Goal: Information Seeking & Learning: Learn about a topic

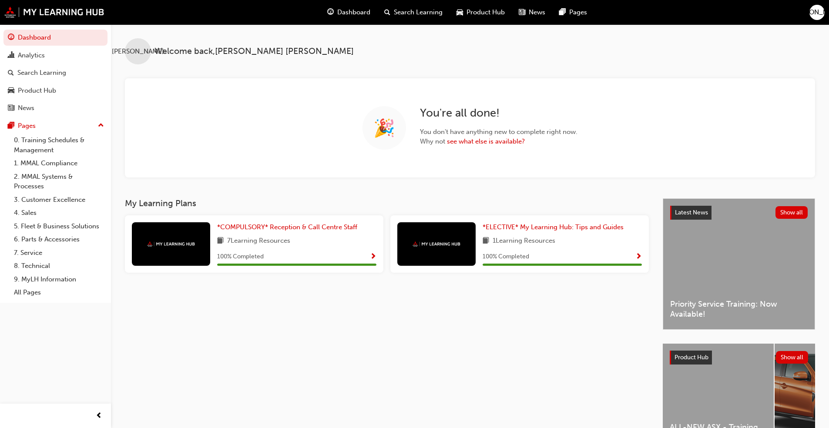
click at [353, 8] on span "Dashboard" at bounding box center [353, 12] width 33 height 10
click at [410, 10] on span "Search Learning" at bounding box center [418, 12] width 49 height 10
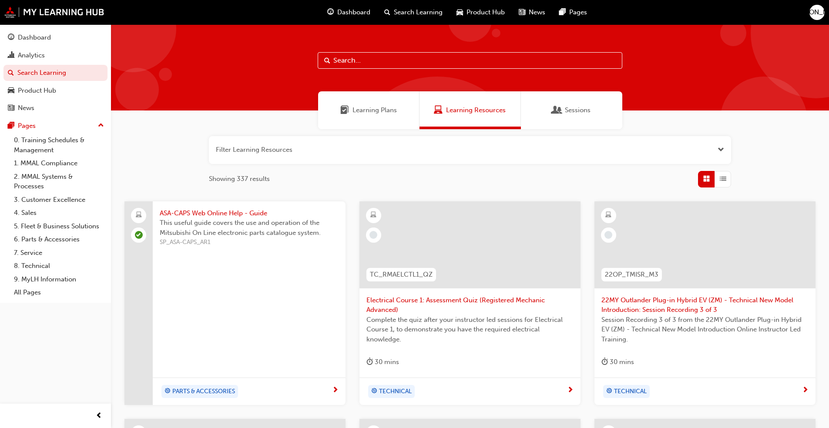
click at [435, 106] on span "Sessions" at bounding box center [578, 110] width 26 height 10
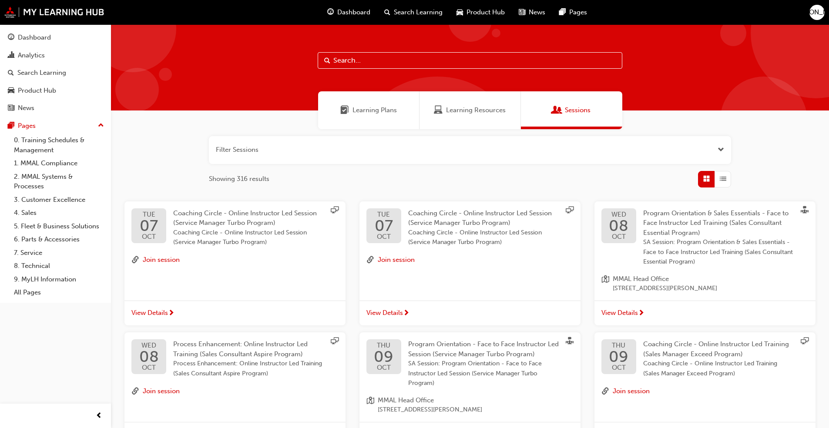
click at [435, 109] on span "Learning Resources" at bounding box center [476, 110] width 60 height 10
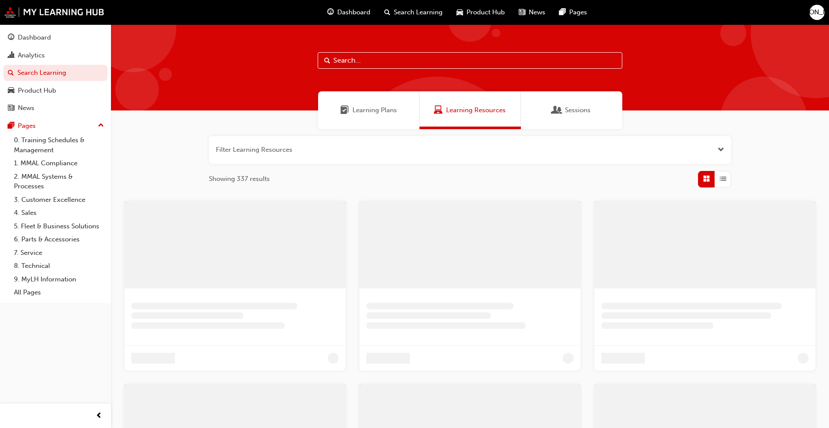
click at [395, 106] on span "Learning Plans" at bounding box center [374, 110] width 44 height 10
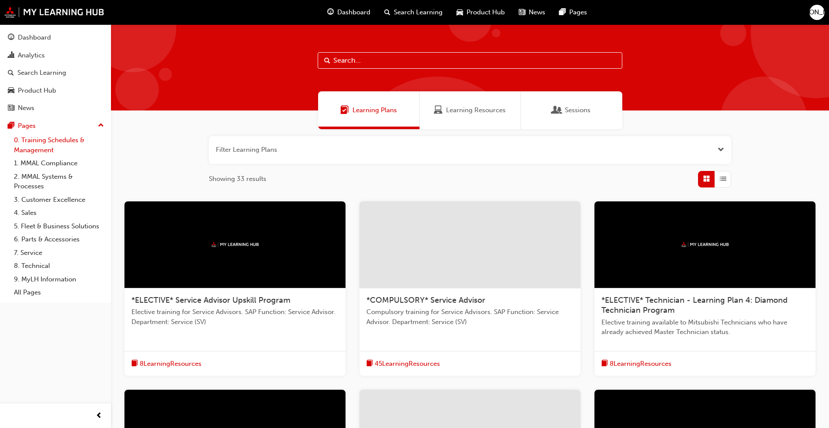
click at [52, 144] on link "0. Training Schedules & Management" at bounding box center [58, 145] width 97 height 23
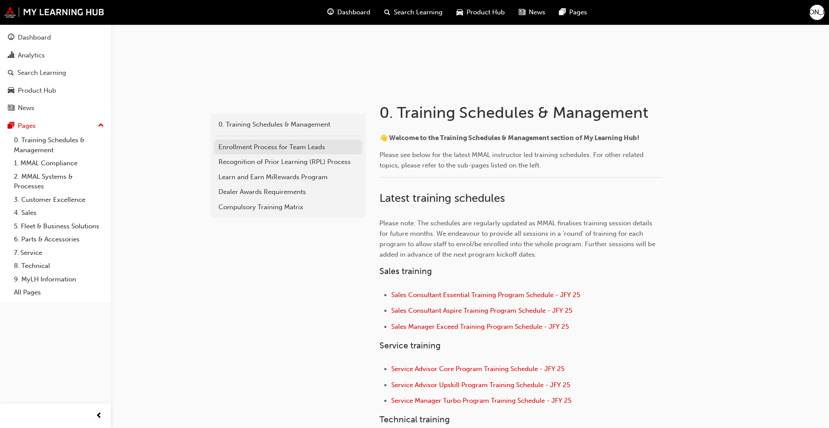
scroll to position [131, 0]
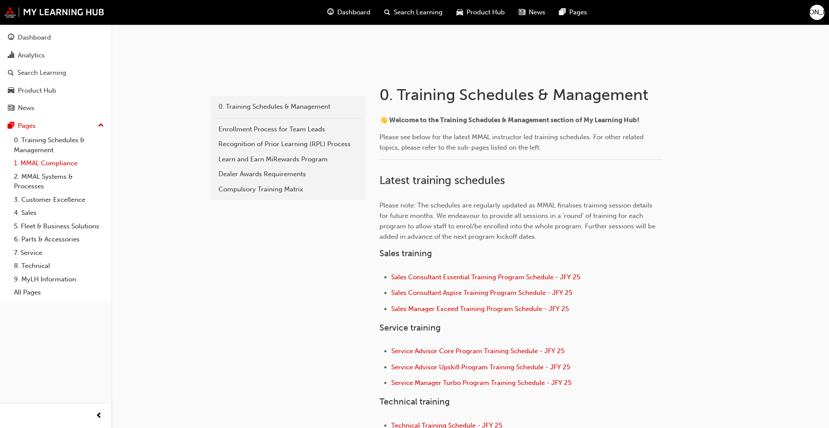
click at [30, 162] on link "1. MMAL Compliance" at bounding box center [58, 163] width 97 height 13
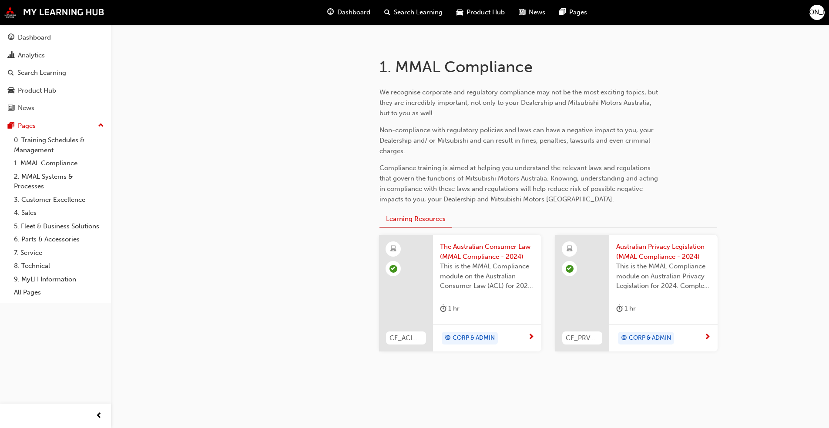
scroll to position [173, 0]
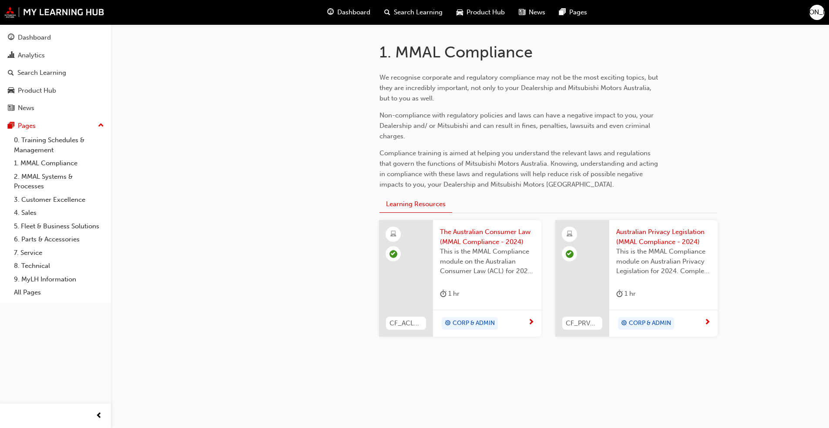
click at [435, 232] on span "The Australian Consumer Law (MMAL Compliance - 2024)" at bounding box center [487, 237] width 94 height 20
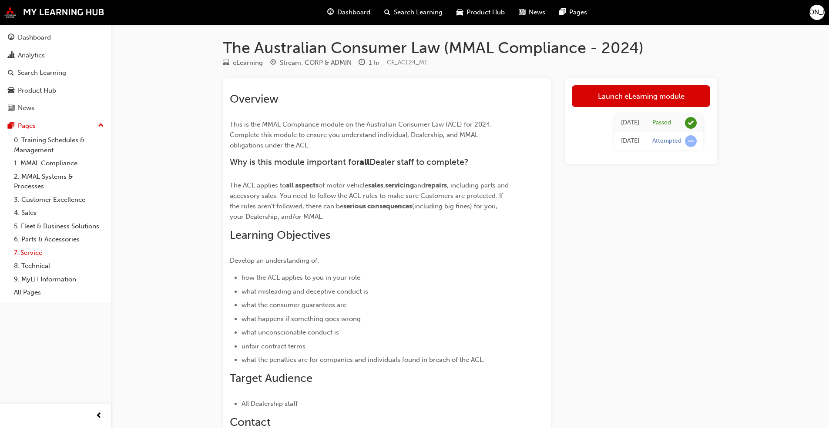
click at [31, 251] on link "7. Service" at bounding box center [58, 252] width 97 height 13
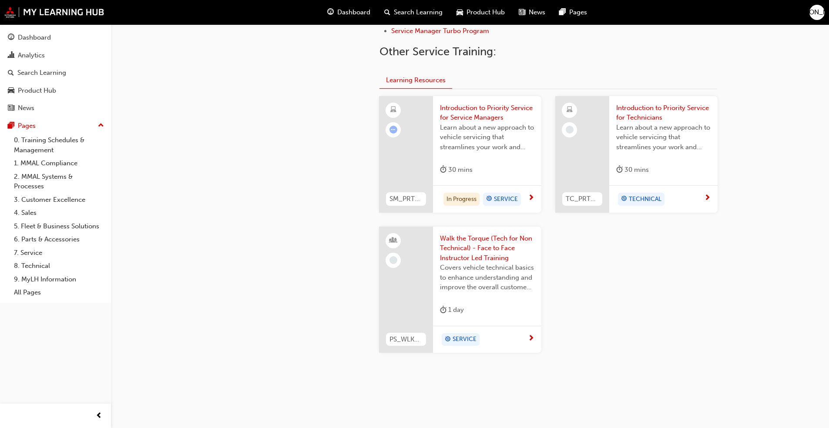
scroll to position [350, 0]
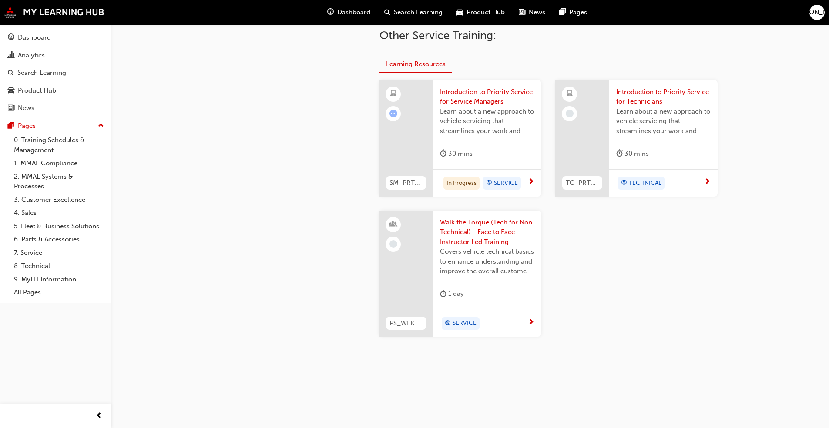
click at [435, 97] on span "Introduction to Priority Service for Service Managers" at bounding box center [487, 97] width 94 height 20
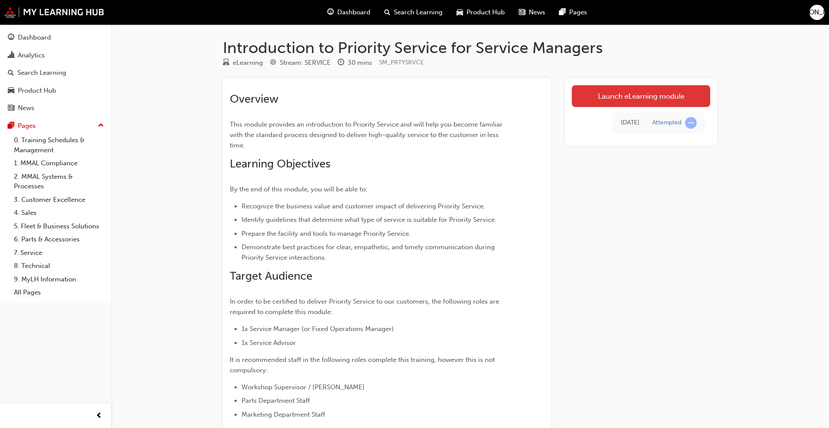
click at [435, 90] on link "Launch eLearning module" at bounding box center [641, 96] width 138 height 22
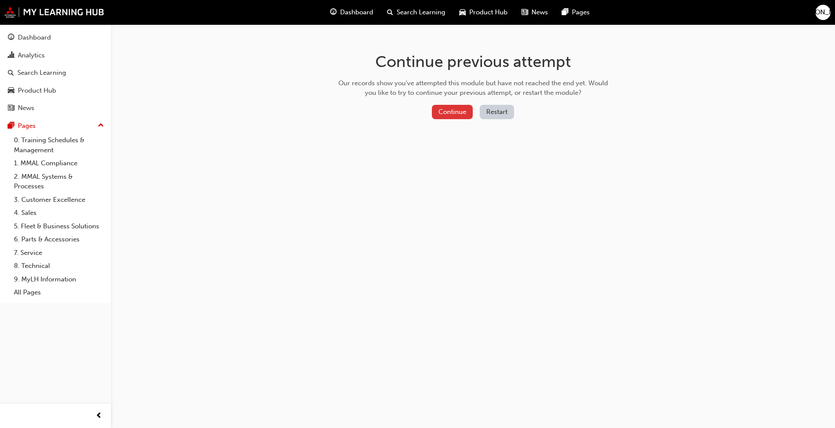
click at [435, 114] on button "Continue" at bounding box center [452, 112] width 41 height 14
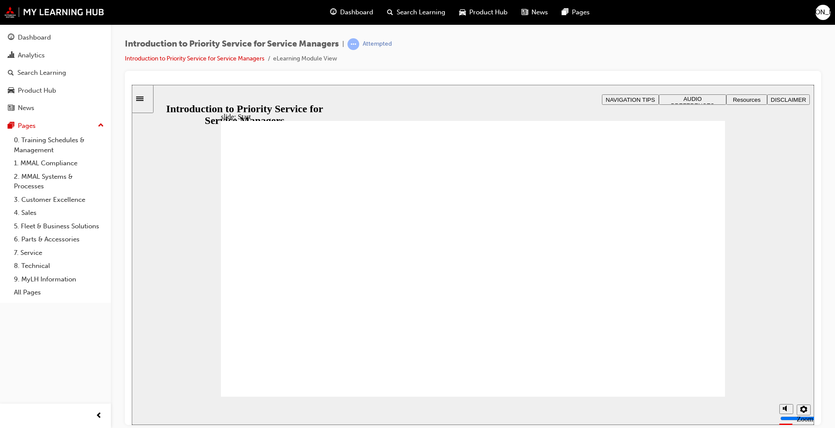
click at [435, 97] on span "AUDIO PREFERENCES" at bounding box center [693, 101] width 44 height 13
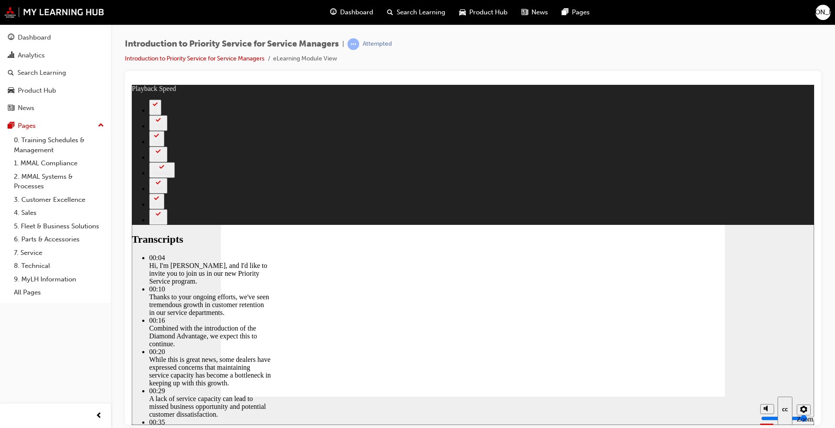
type input "10"
drag, startPoint x: 293, startPoint y: 369, endPoint x: 246, endPoint y: 378, distance: 47.9
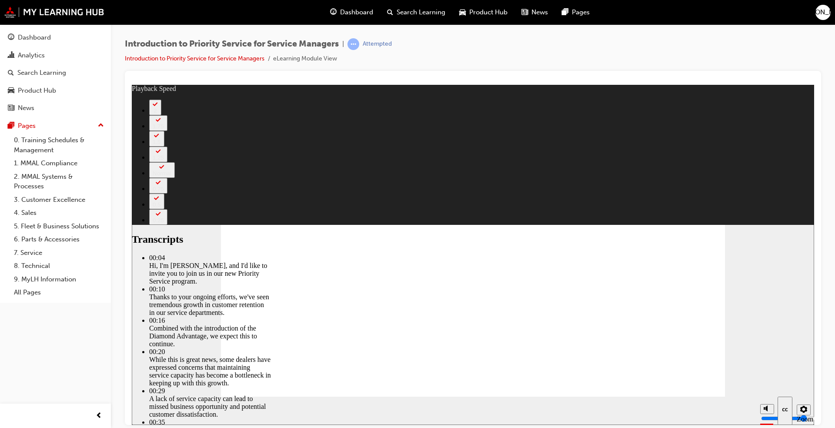
click at [435, 97] on span "AUDIO PREFERENCES" at bounding box center [693, 101] width 44 height 13
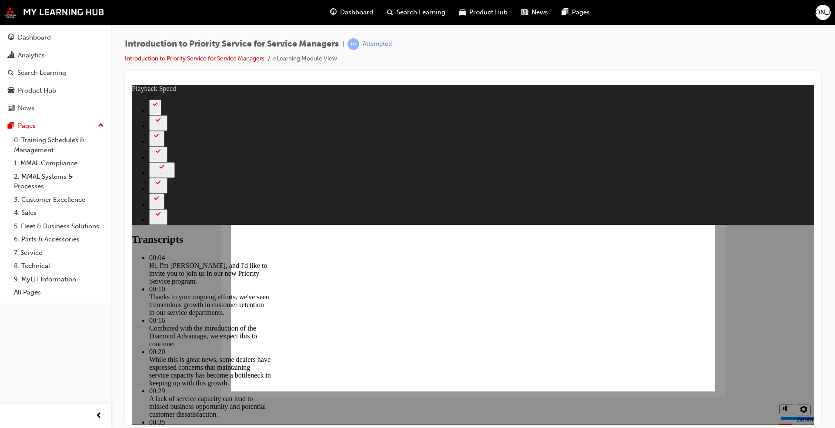
type input "14"
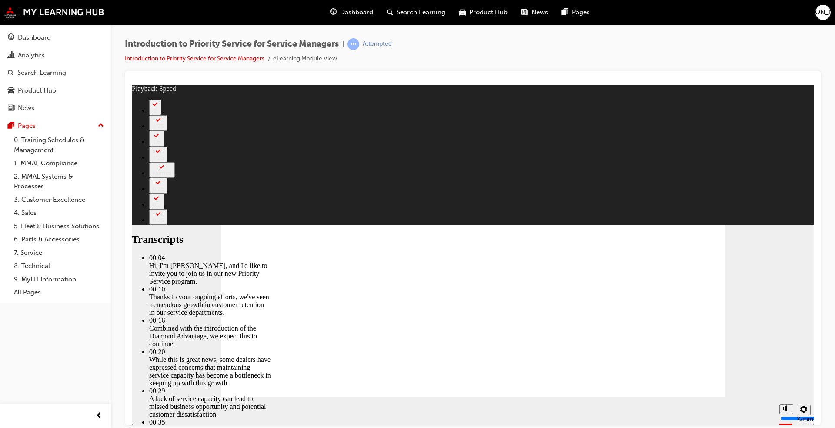
type input "127"
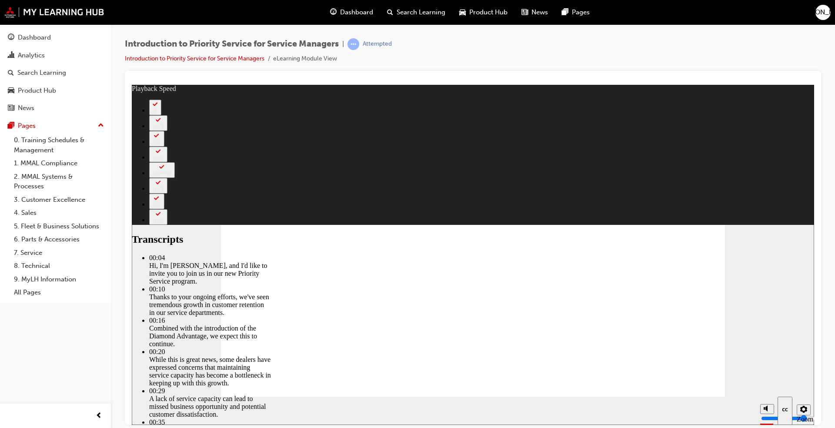
type input "127"
